Goal: Navigation & Orientation: Find specific page/section

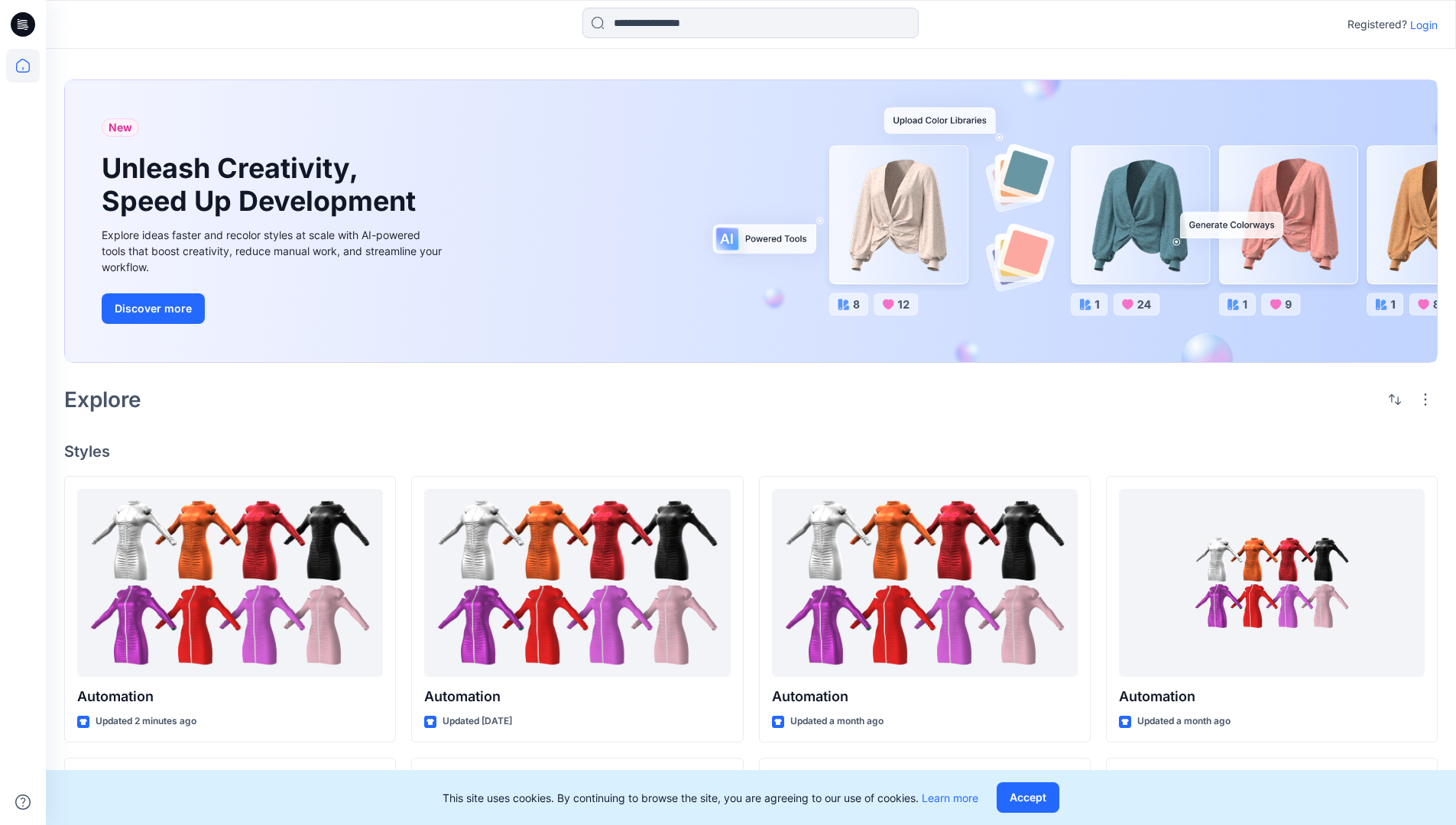
click at [1420, 25] on p "Login" at bounding box center [1424, 24] width 28 height 16
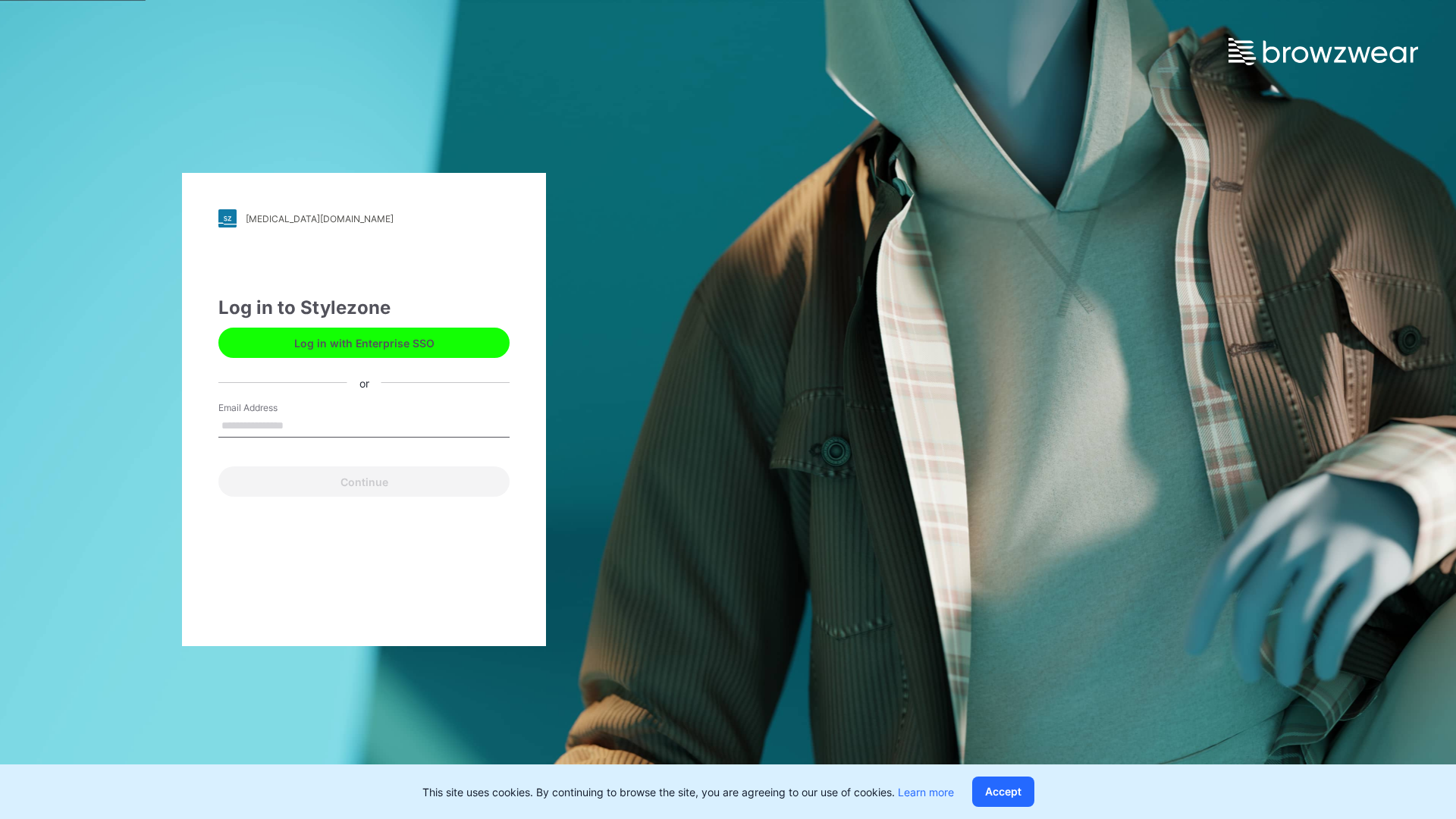
click at [300, 425] on input "Email Address" at bounding box center [364, 426] width 291 height 23
type input "**********"
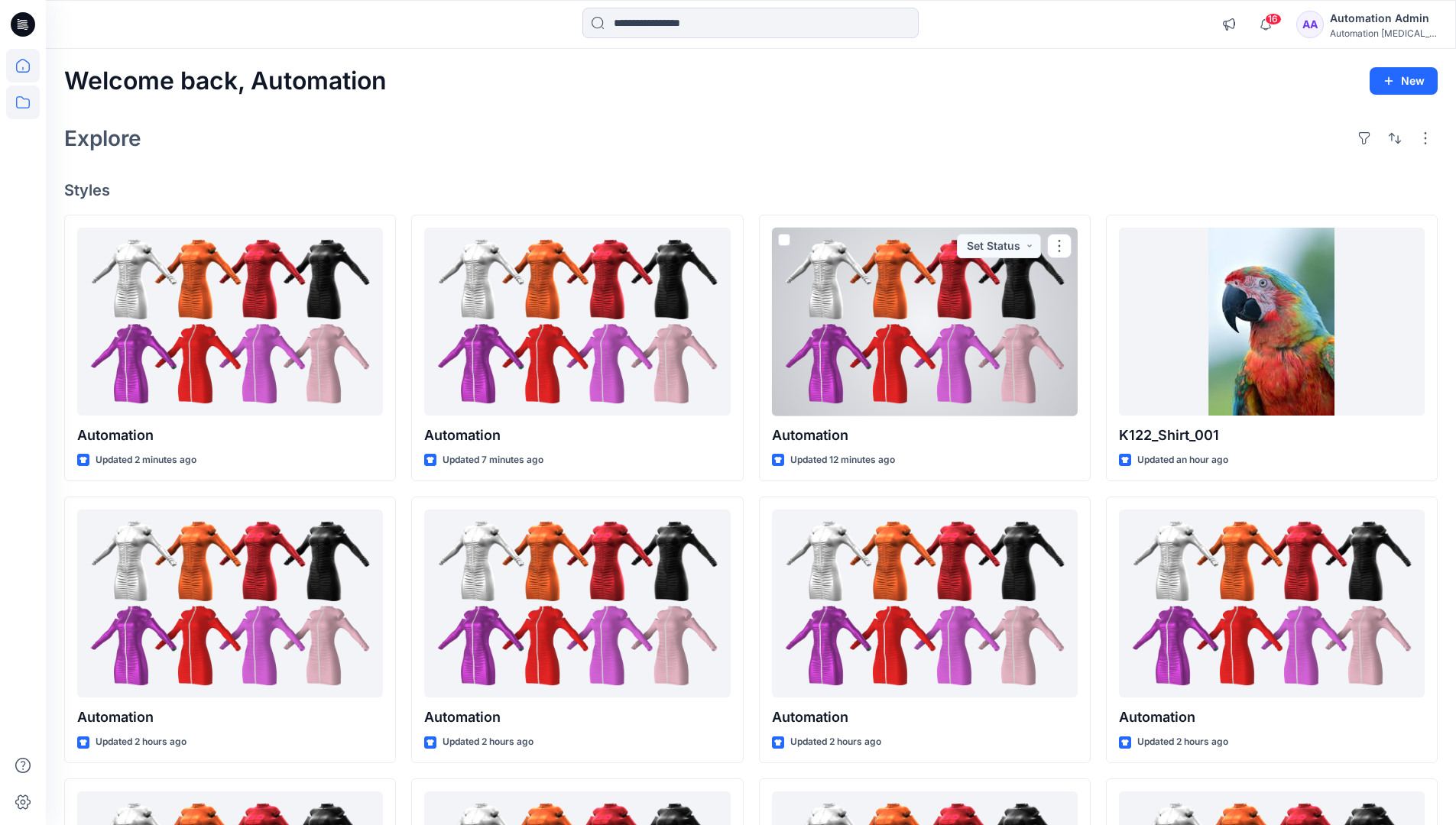
click at [20, 104] on icon at bounding box center [23, 102] width 34 height 34
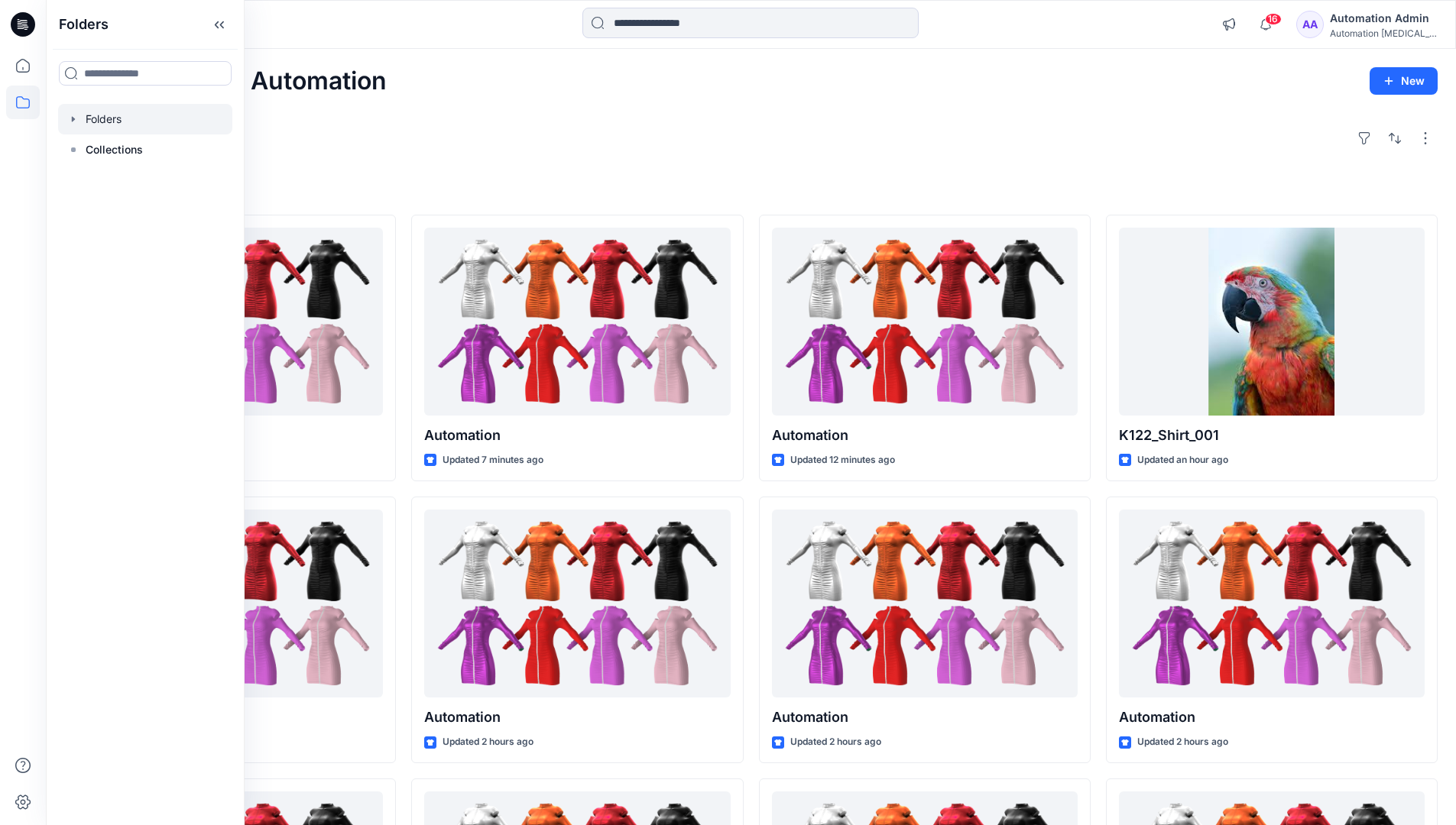
click at [101, 120] on div at bounding box center [145, 119] width 175 height 30
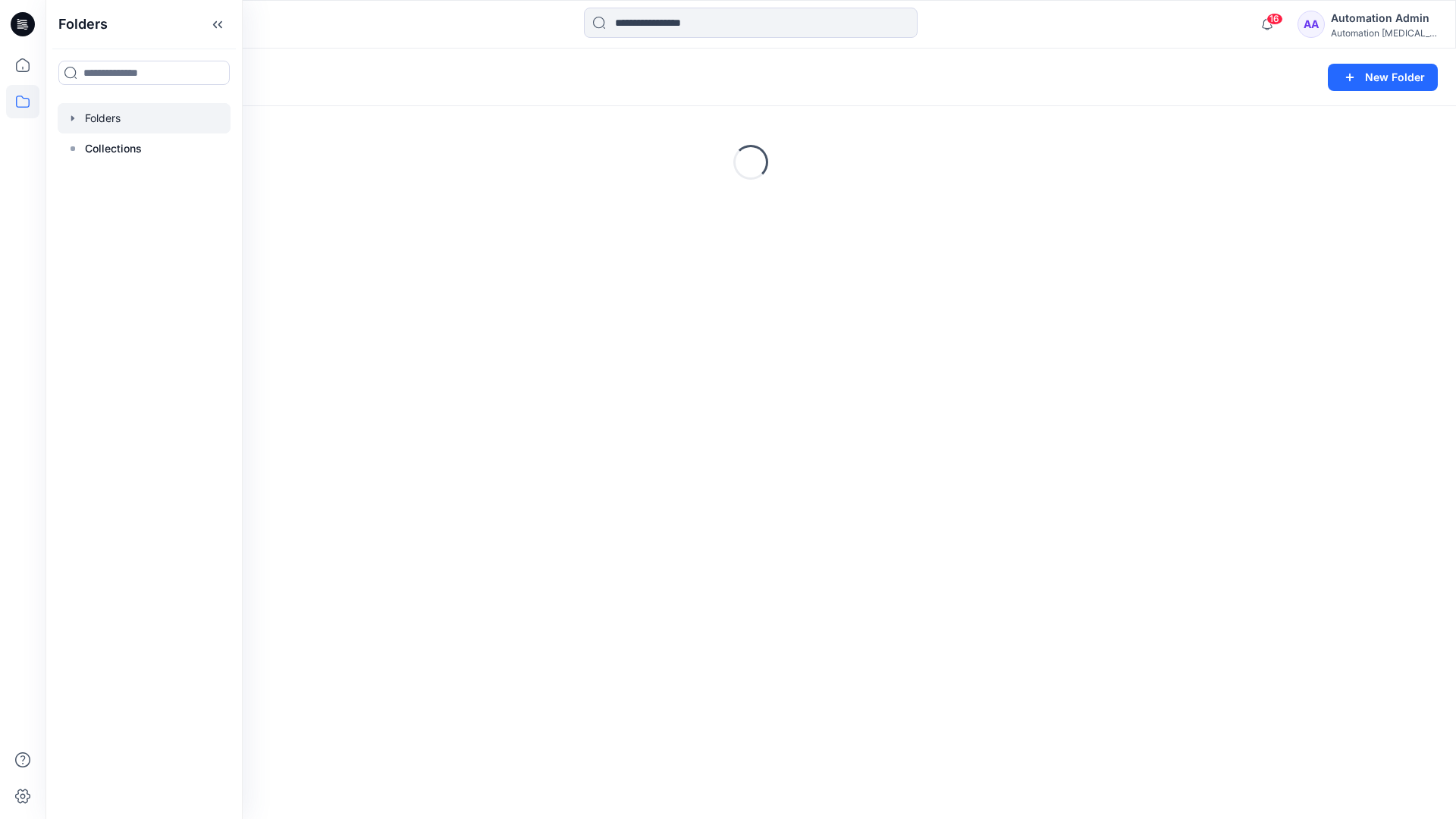
click at [641, 511] on div "Folders New Folder Loading..." at bounding box center [750, 433] width 1410 height 771
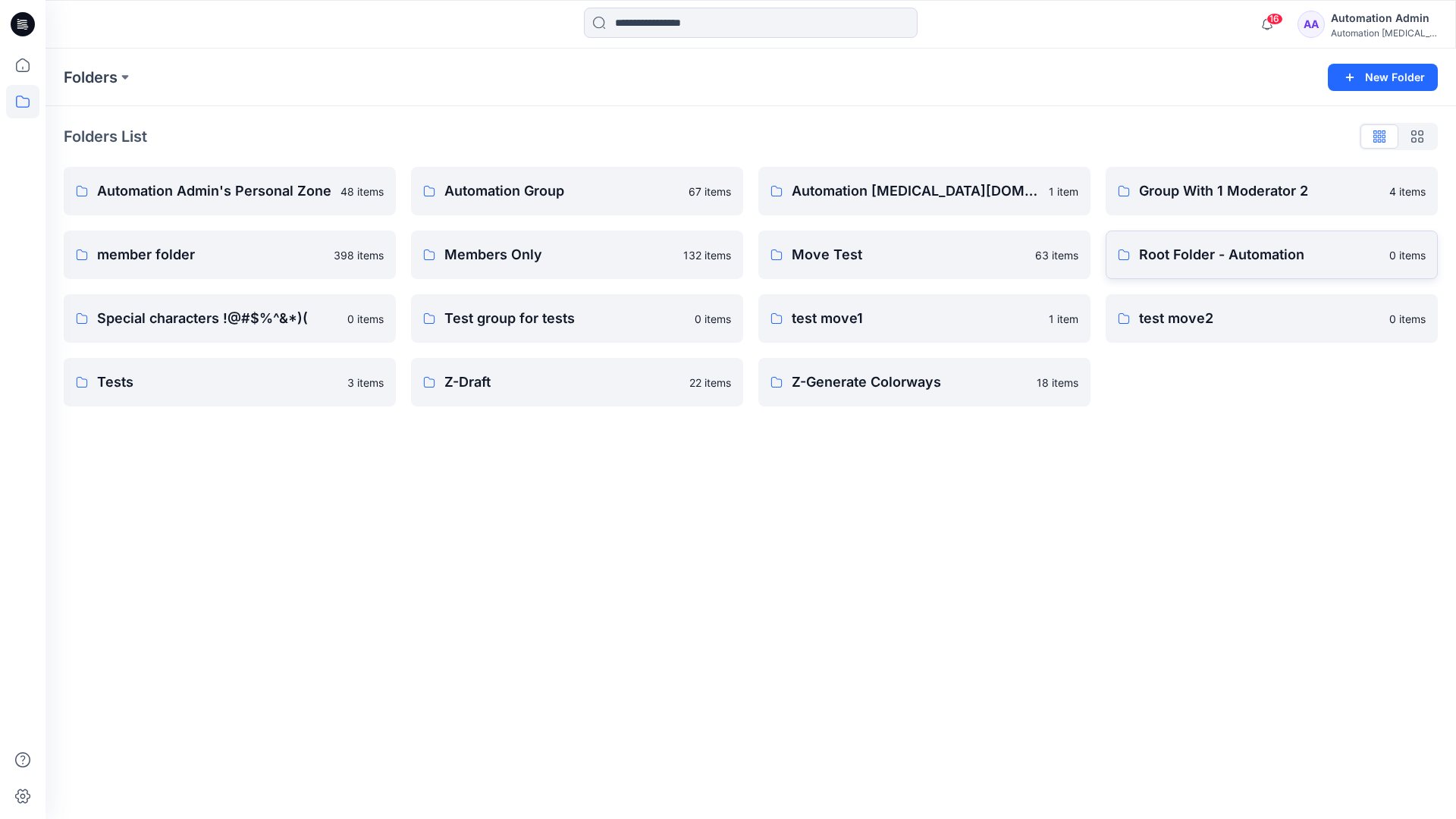
click at [1183, 256] on p "Root Folder - Automation" at bounding box center [1259, 254] width 241 height 21
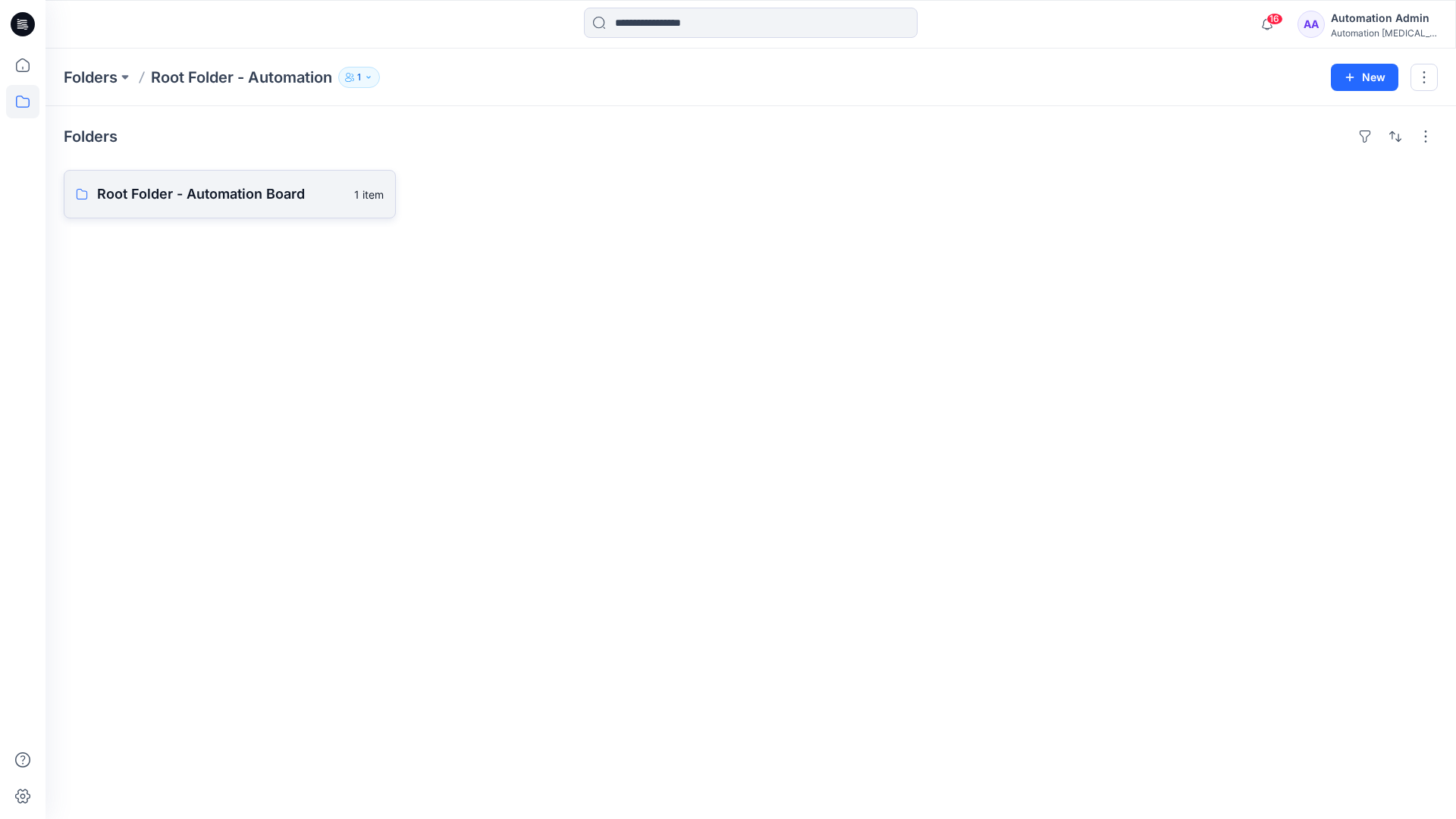
click at [277, 207] on link "Root Folder - Automation Board 1 item" at bounding box center [230, 193] width 332 height 48
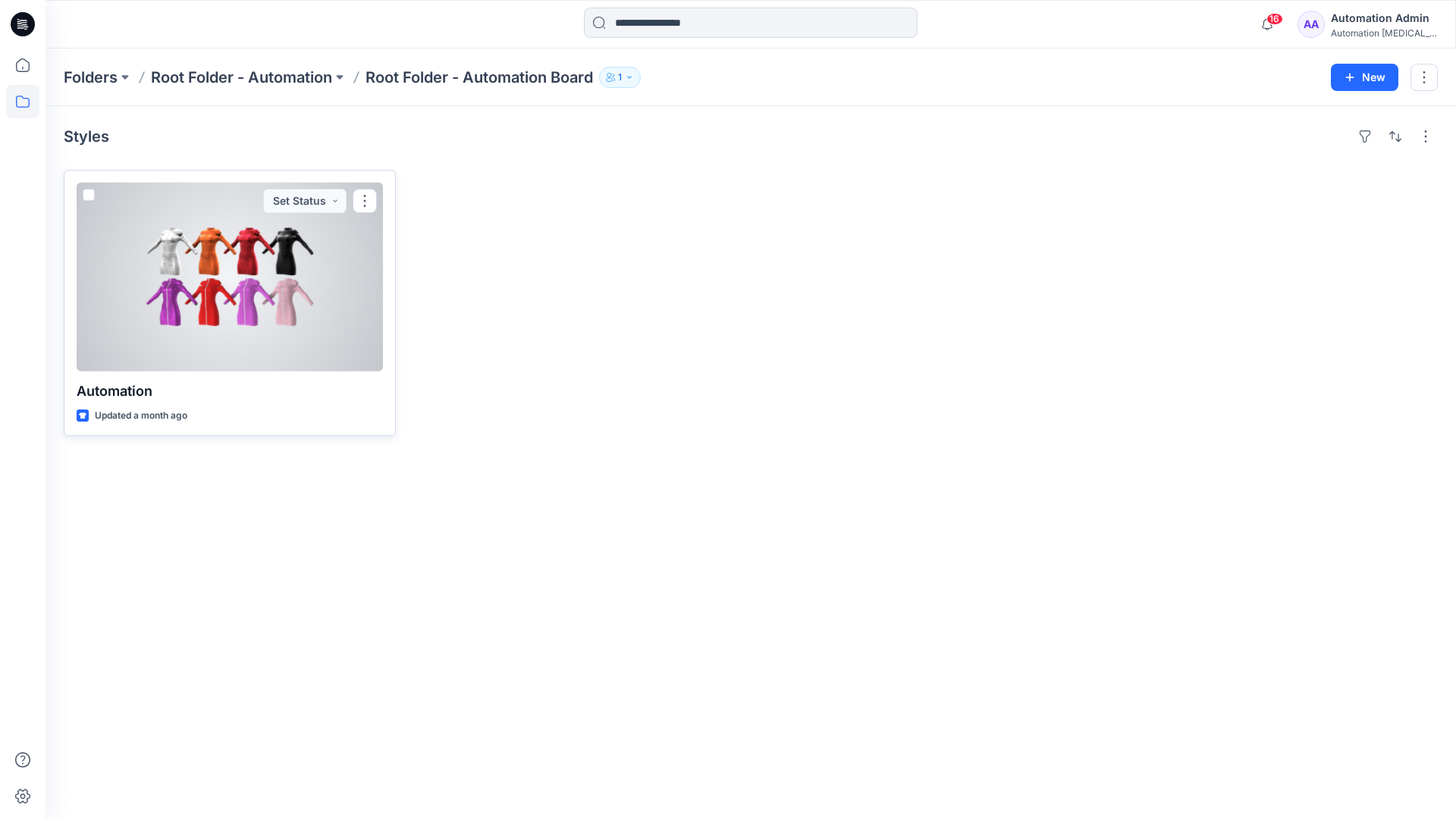
click at [90, 196] on span at bounding box center [88, 194] width 12 height 12
